Goal: Find specific page/section: Find specific page/section

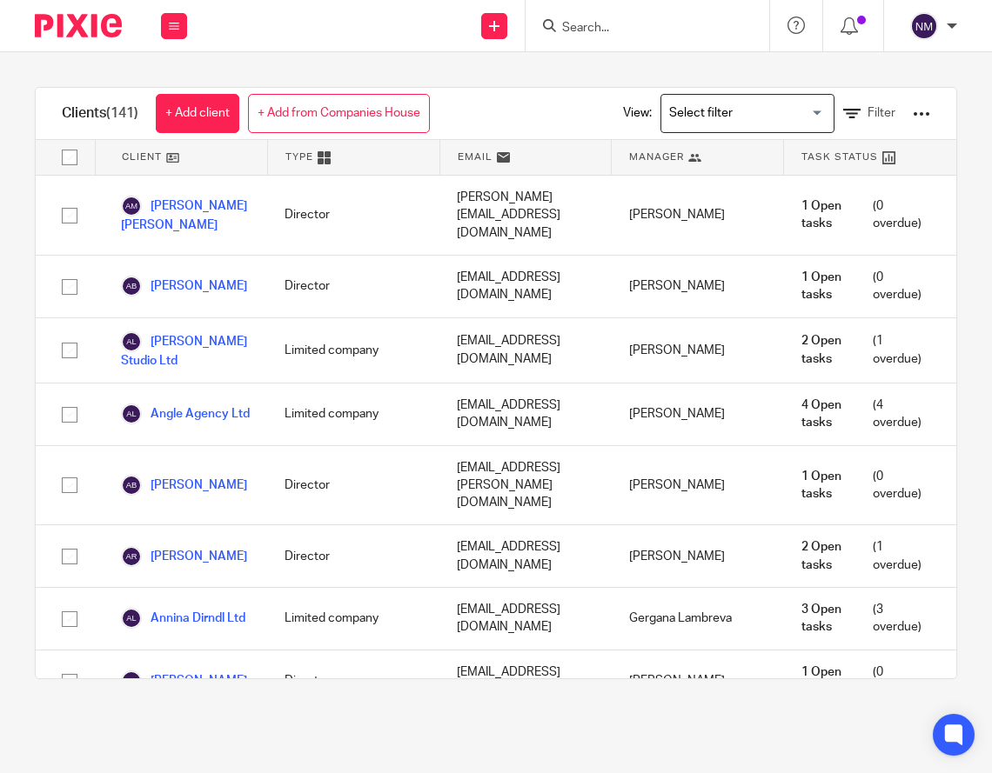
click at [626, 23] on input "Search" at bounding box center [638, 29] width 157 height 16
type input "practice"
click at [656, 70] on link at bounding box center [665, 68] width 216 height 26
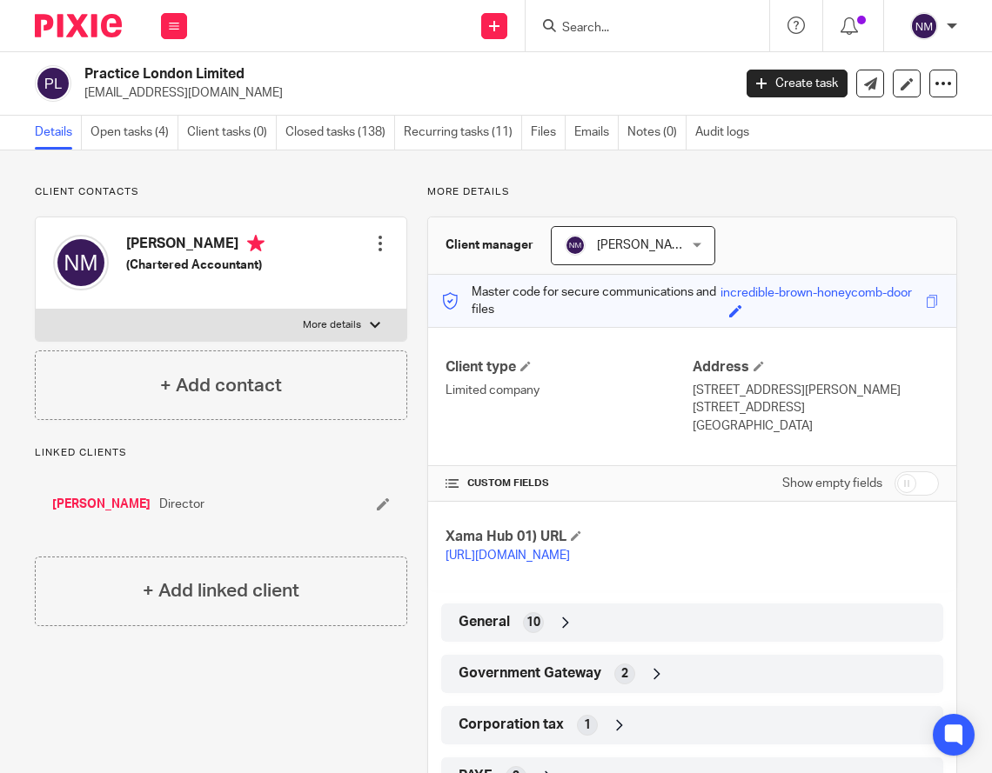
scroll to position [156, 0]
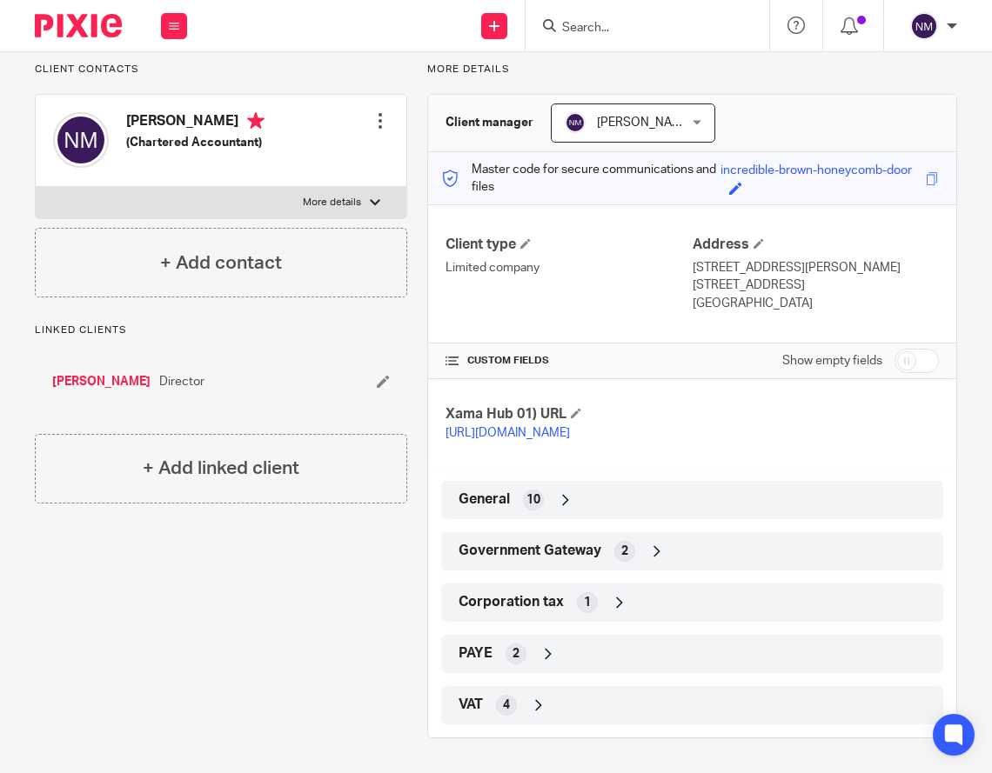
click at [481, 707] on div "VAT 4" at bounding box center [692, 706] width 476 height 30
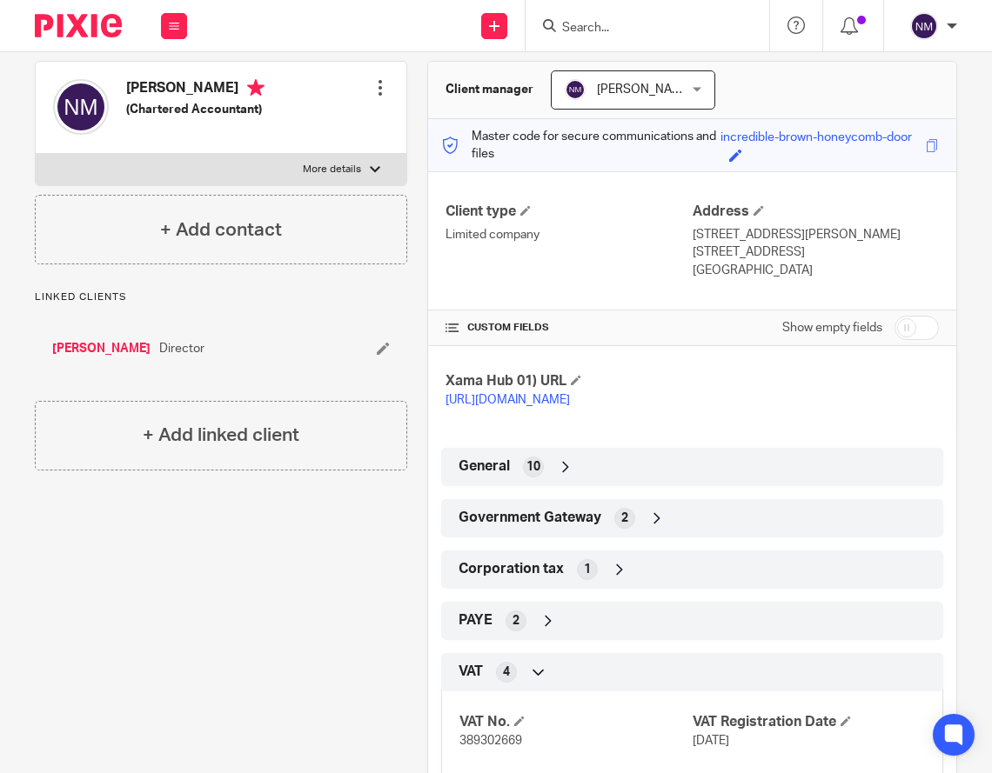
scroll to position [298, 0]
